Goal: Task Accomplishment & Management: Use online tool/utility

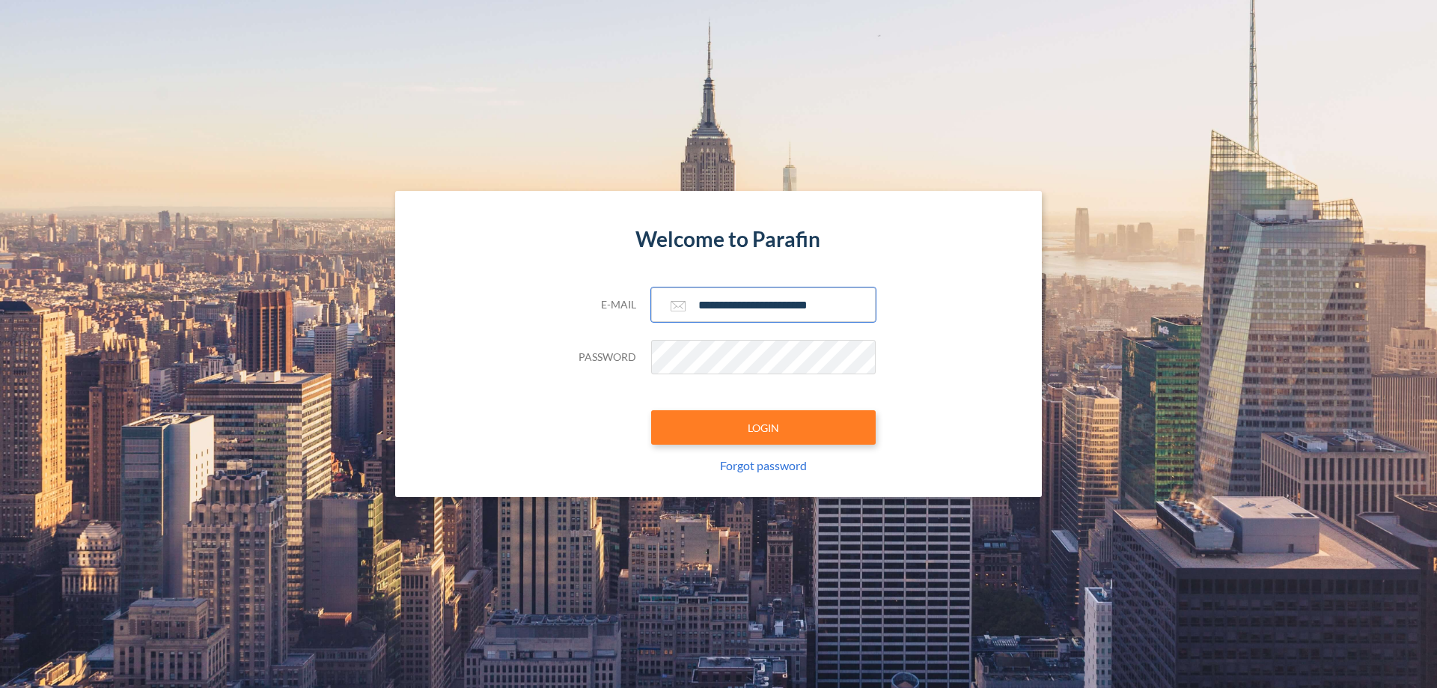
type input "**********"
click at [763, 427] on button "LOGIN" at bounding box center [763, 427] width 225 height 34
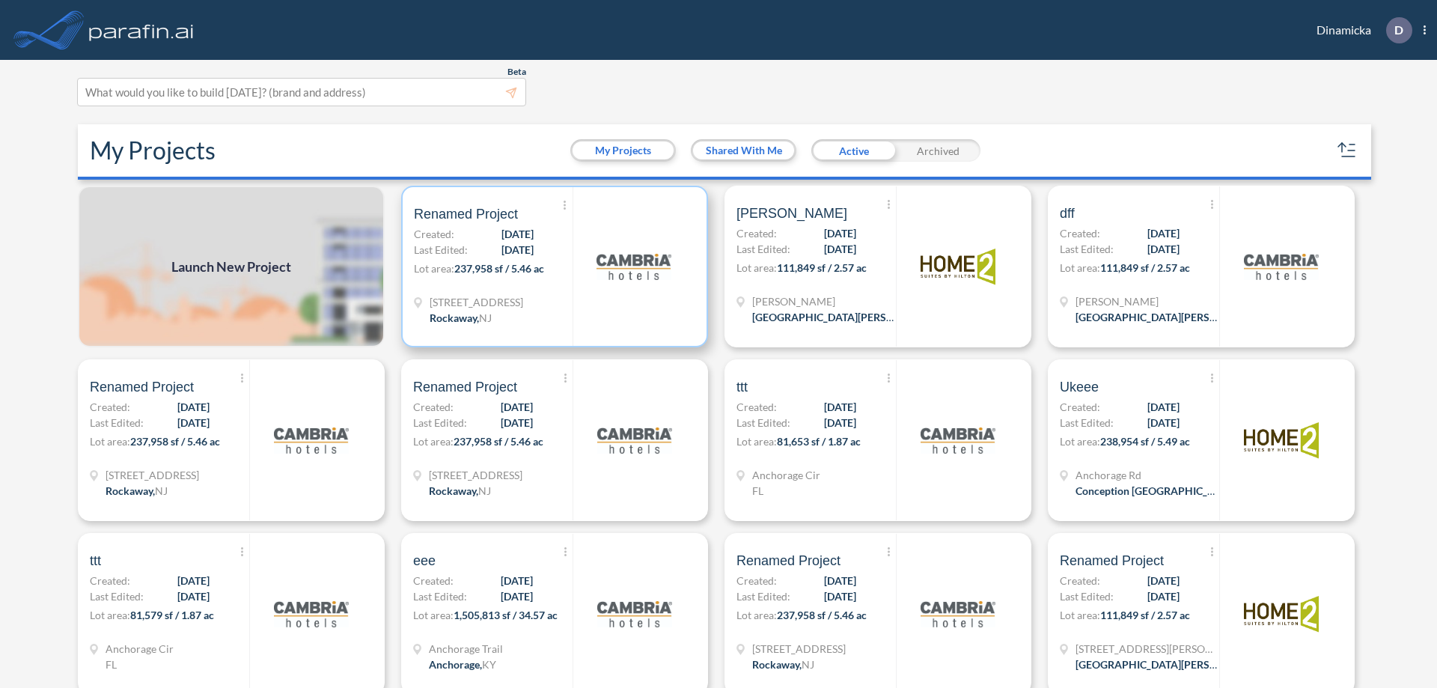
scroll to position [4, 0]
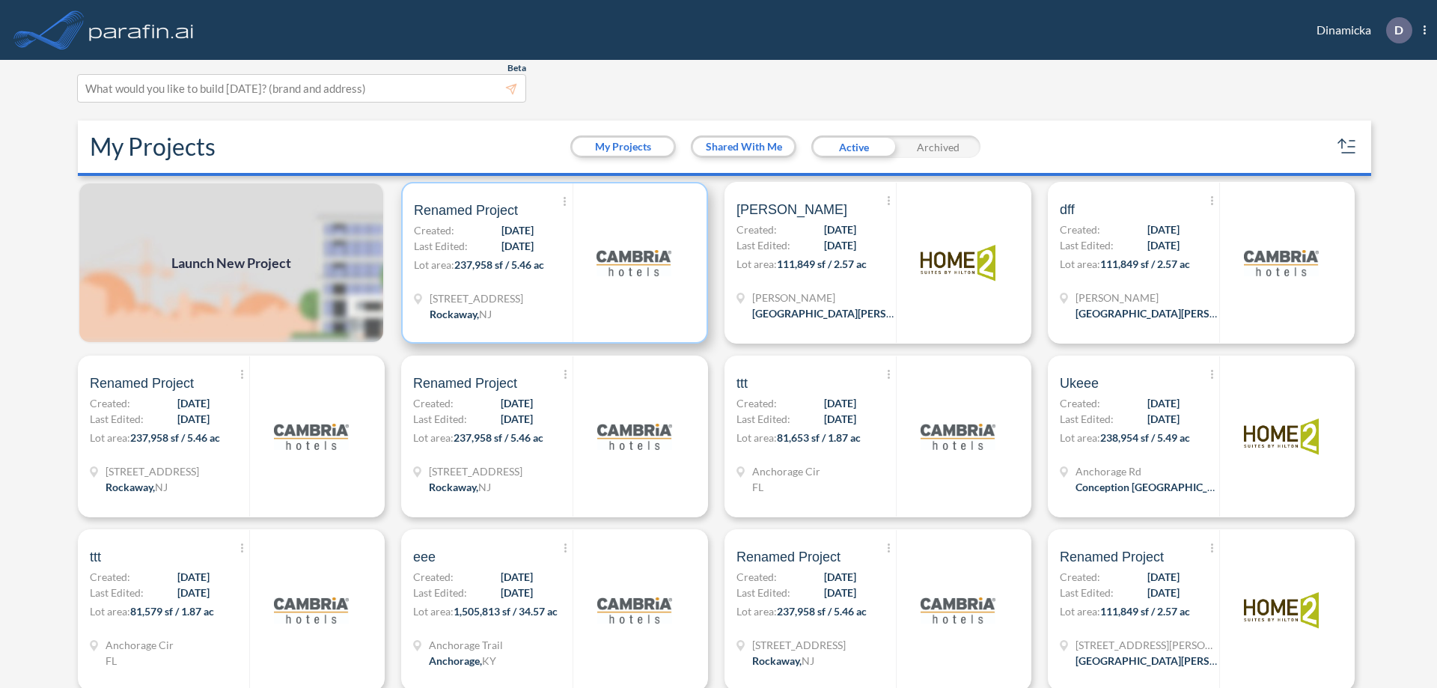
click at [552, 263] on p "Lot area: 237,958 sf / 5.46 ac" at bounding box center [493, 268] width 159 height 22
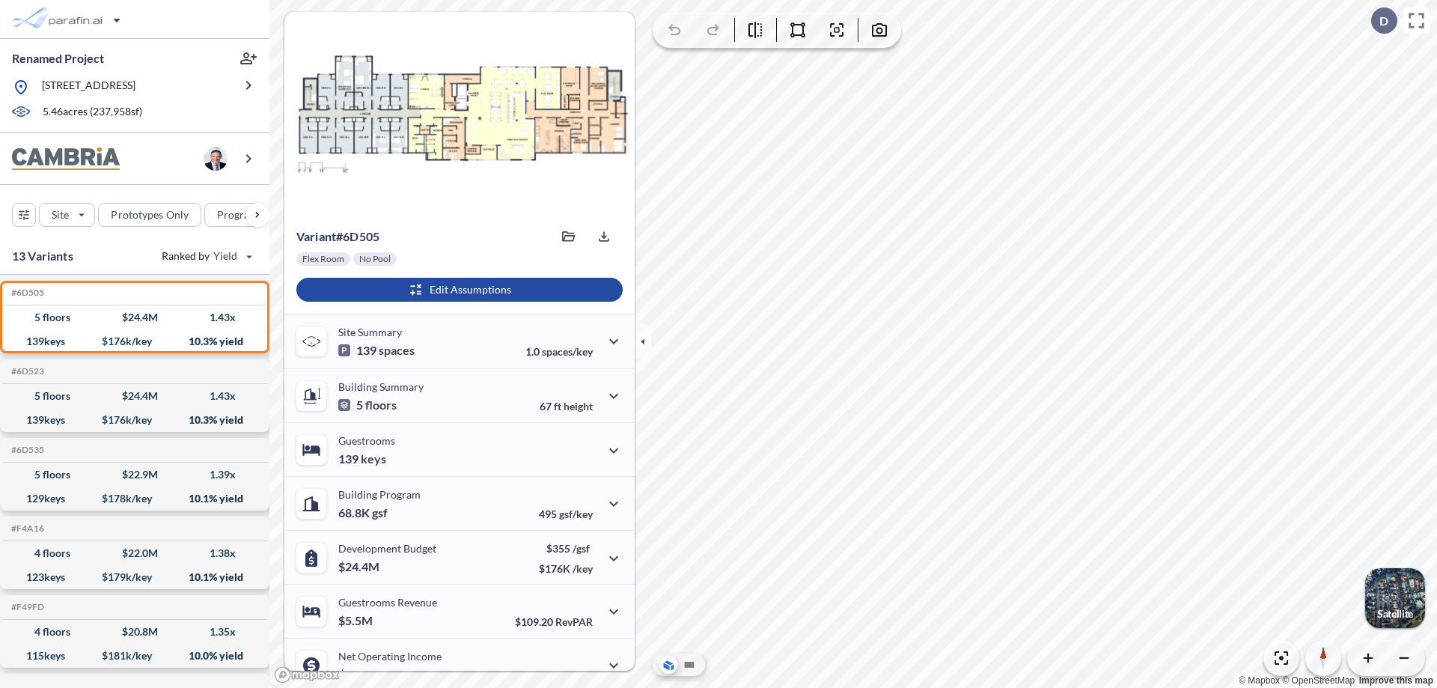
scroll to position [76, 0]
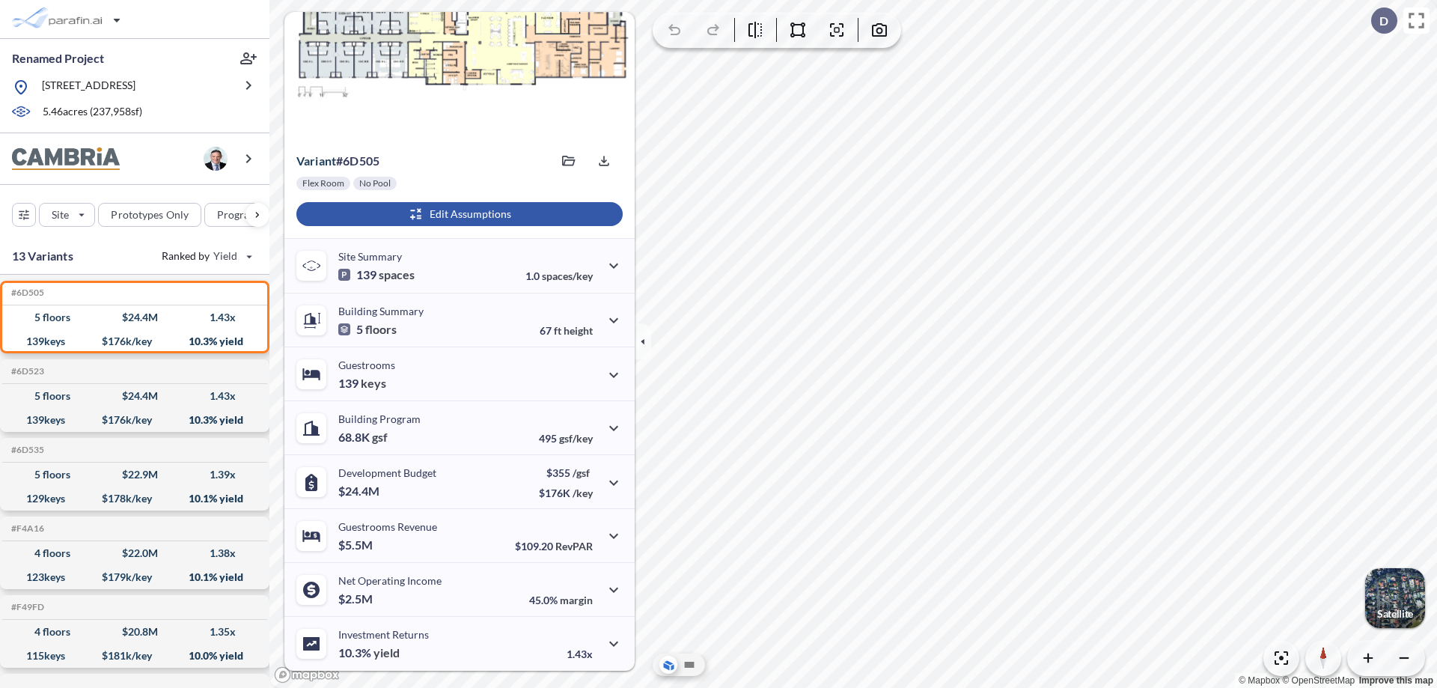
click at [457, 214] on div "button" at bounding box center [459, 214] width 326 height 24
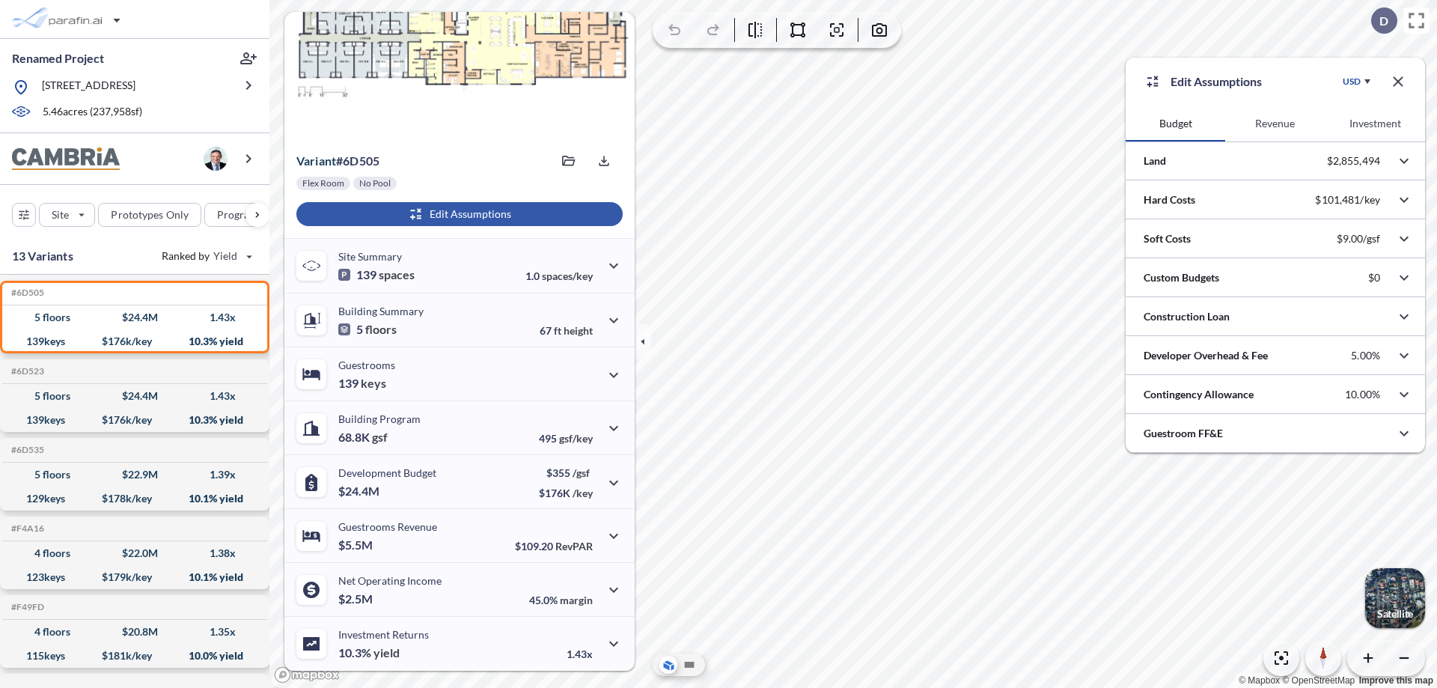
click at [1274, 123] on button "Revenue" at bounding box center [1275, 124] width 100 height 36
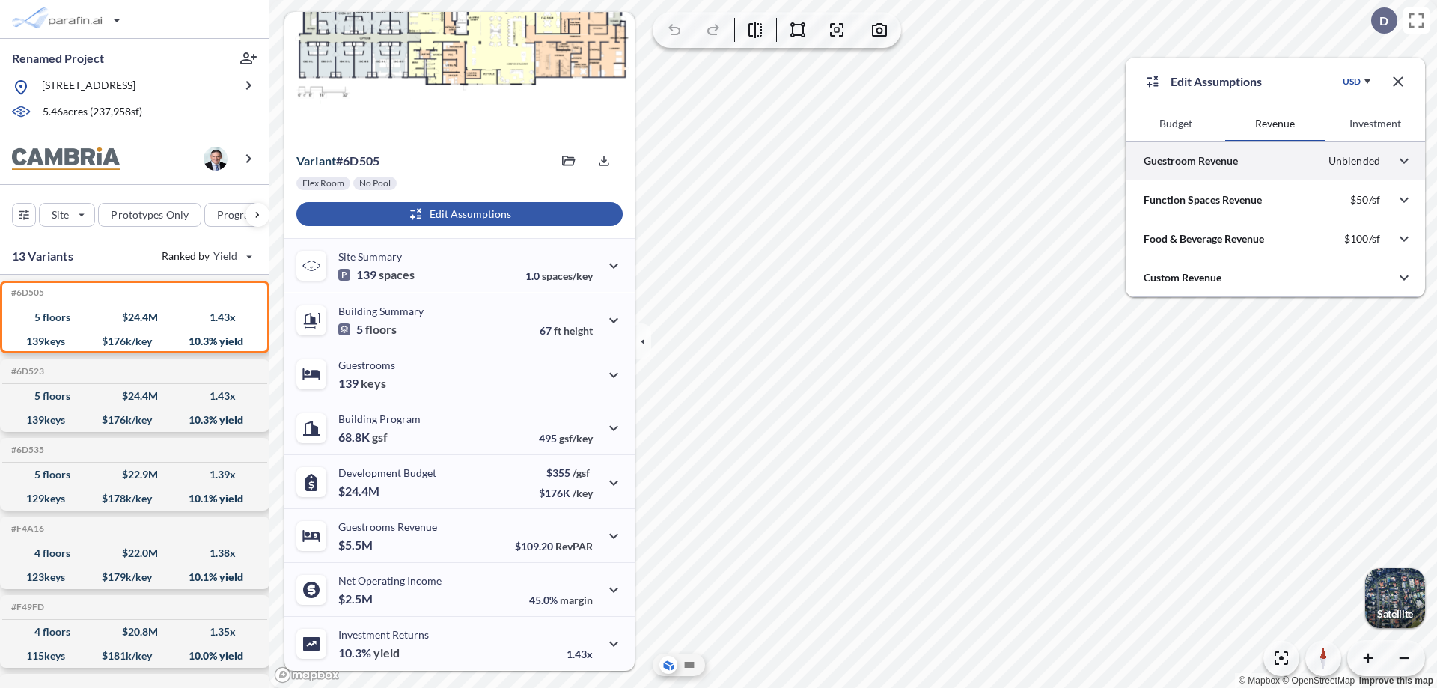
click at [1275, 161] on div at bounding box center [1275, 160] width 299 height 38
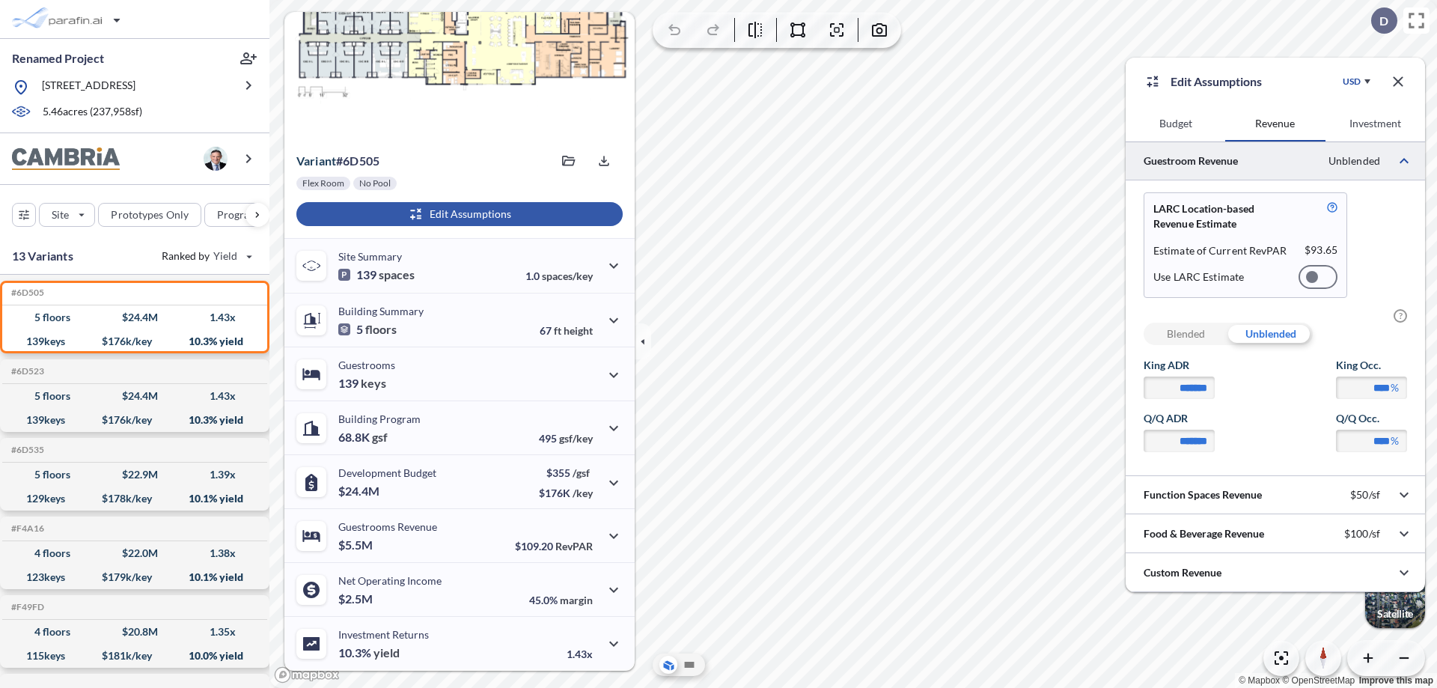
click at [1318, 277] on div at bounding box center [1317, 277] width 39 height 24
